Goal: Task Accomplishment & Management: Manage account settings

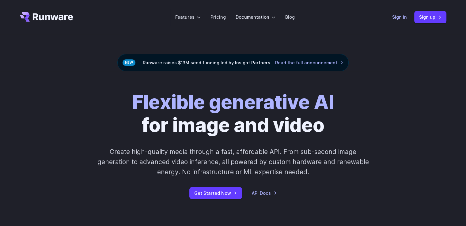
drag, startPoint x: 0, startPoint y: 0, endPoint x: 405, endPoint y: 18, distance: 405.2
click at [405, 18] on link "Sign in" at bounding box center [399, 16] width 15 height 7
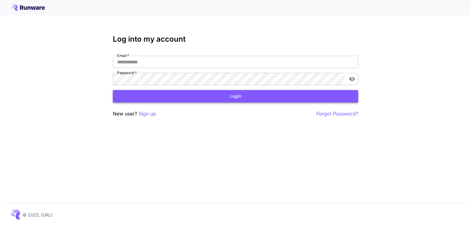
type input "**********"
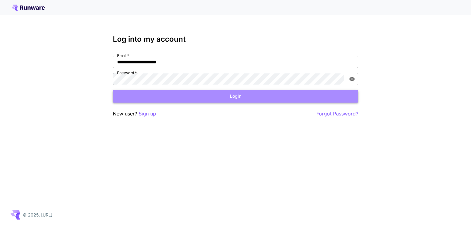
click at [216, 95] on button "Login" at bounding box center [235, 96] width 245 height 13
